Goal: Transaction & Acquisition: Purchase product/service

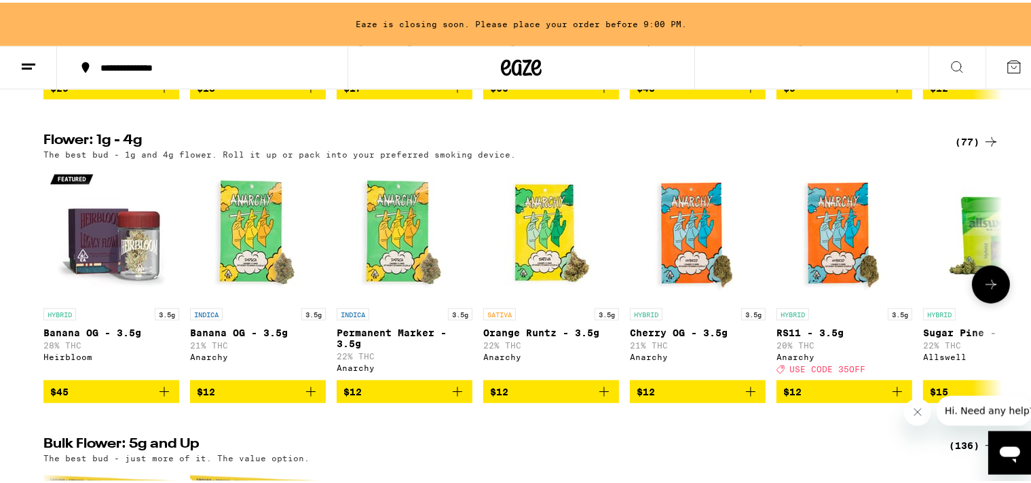
scroll to position [1076, 0]
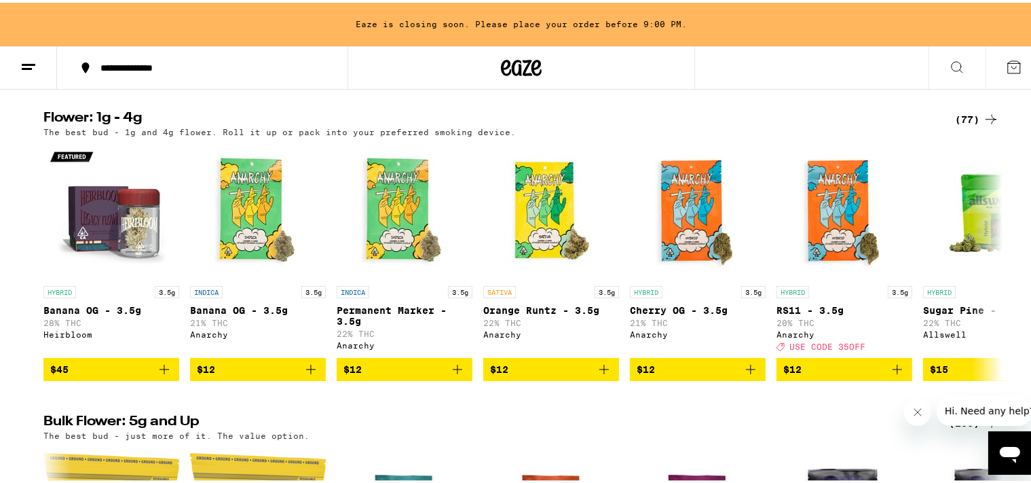
click at [957, 125] on div "(77)" at bounding box center [977, 117] width 44 height 16
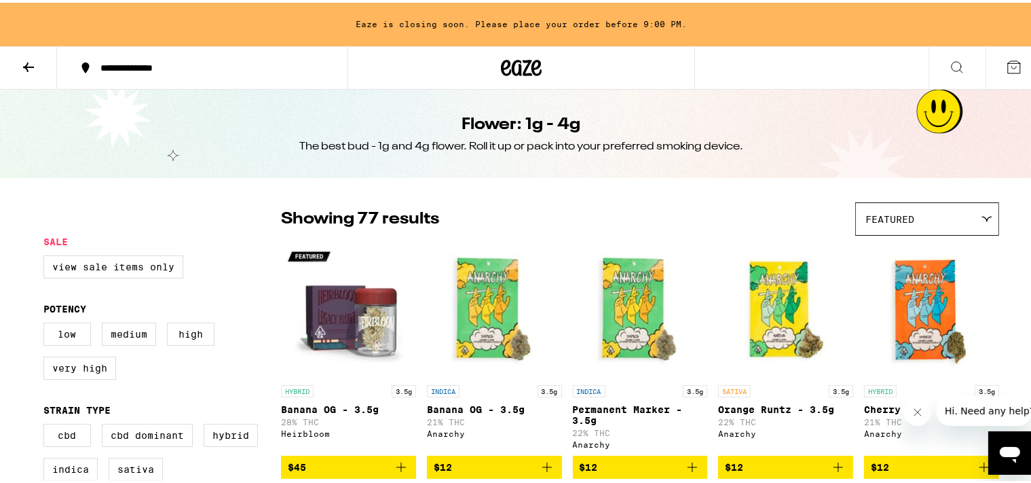
click at [24, 64] on icon at bounding box center [28, 65] width 11 height 10
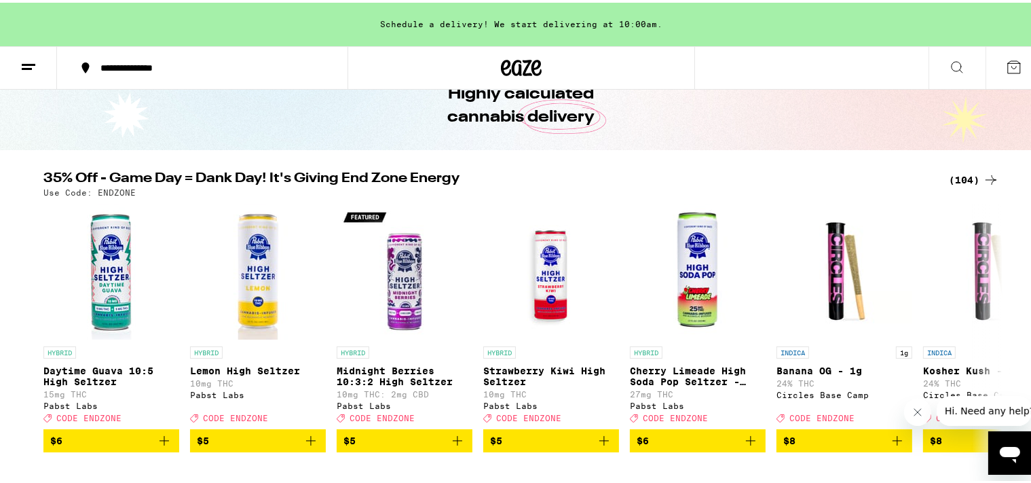
click at [957, 174] on div "(104)" at bounding box center [974, 177] width 50 height 16
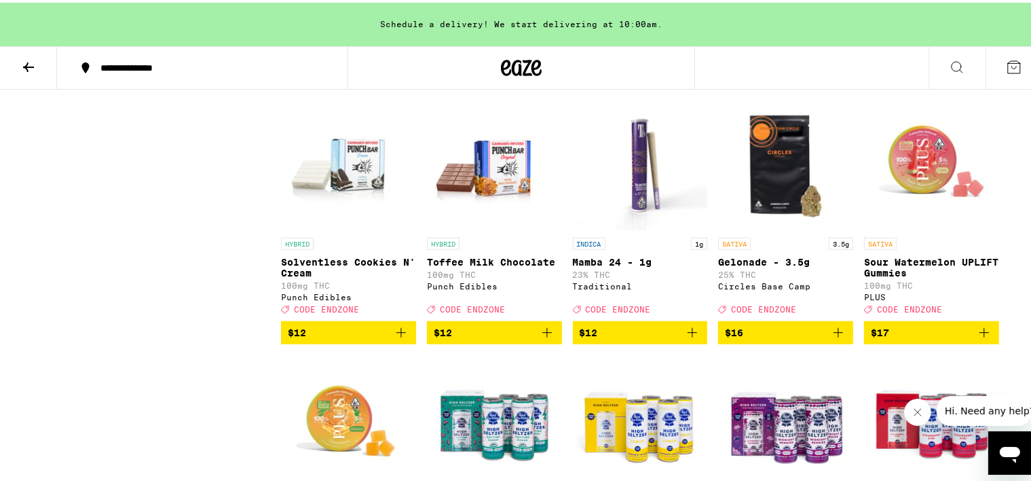
scroll to position [1505, 0]
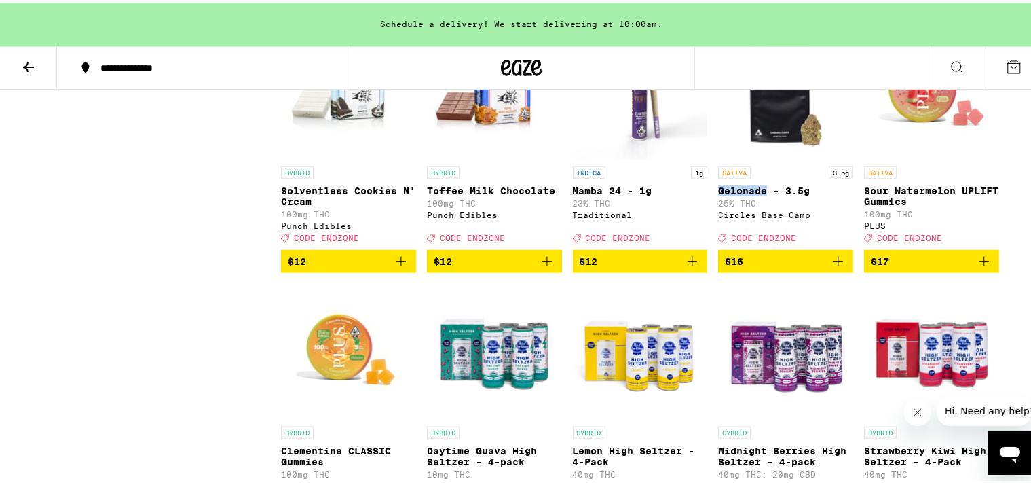
drag, startPoint x: 710, startPoint y: 238, endPoint x: 762, endPoint y: 242, distance: 51.8
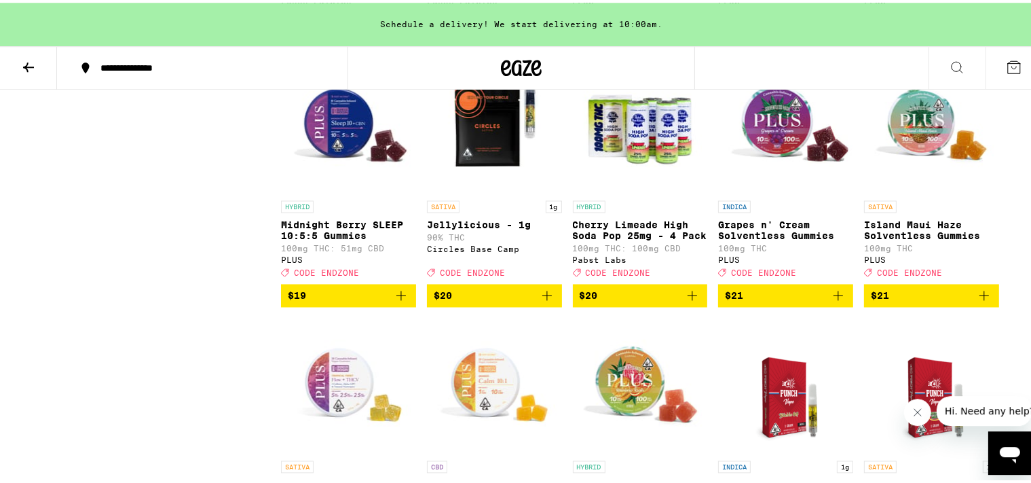
scroll to position [2581, 0]
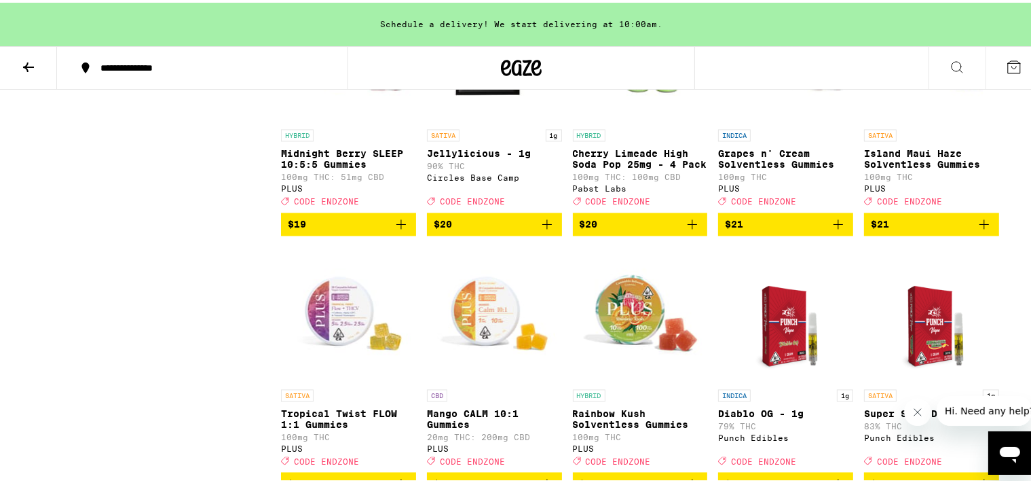
click at [485, 120] on img "Open page for Jellylicious - 1g from Circles Base Camp" at bounding box center [494, 52] width 135 height 136
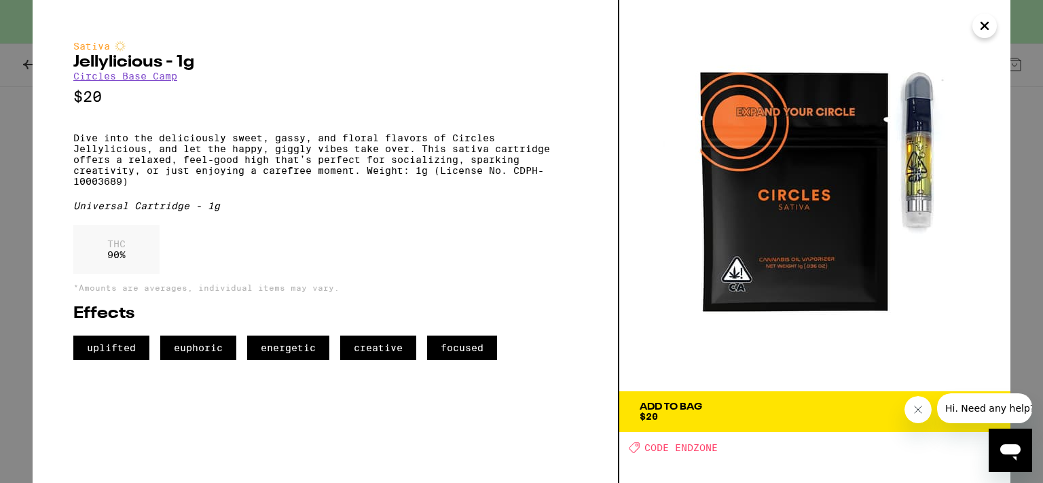
click at [987, 20] on icon "Close" at bounding box center [984, 26] width 16 height 20
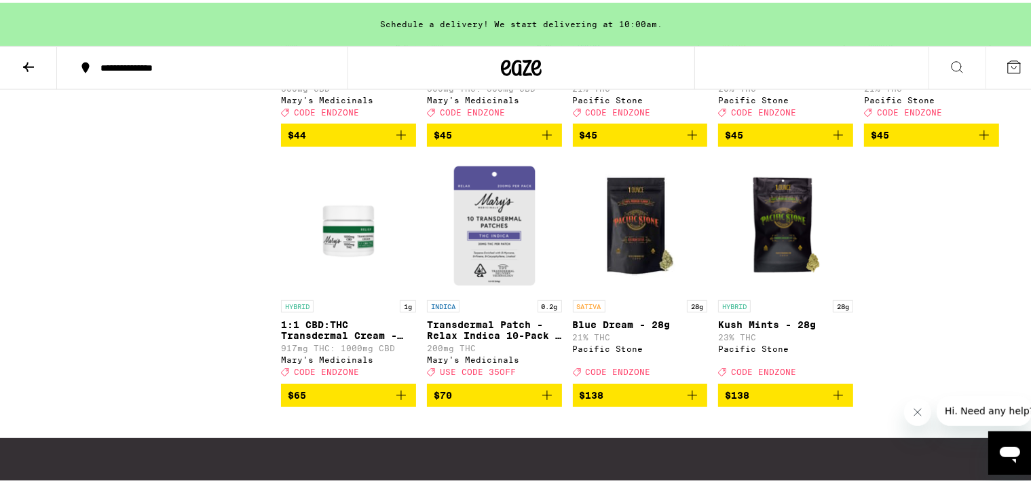
scroll to position [5234, 0]
